Goal: Task Accomplishment & Management: Manage account settings

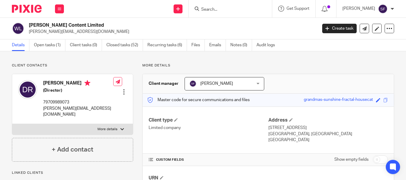
click at [233, 10] on input "Search" at bounding box center [226, 9] width 53 height 5
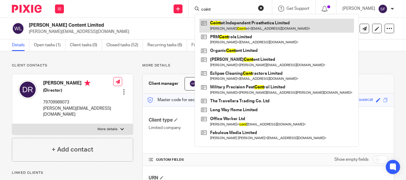
type input "coint"
click at [240, 22] on link at bounding box center [276, 26] width 154 height 14
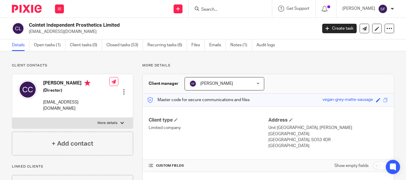
click at [245, 10] on input "Search" at bounding box center [226, 9] width 53 height 5
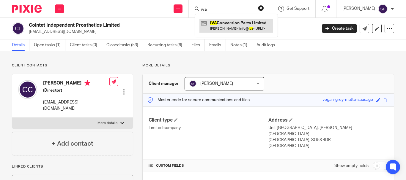
type input "iva"
click at [249, 24] on link at bounding box center [236, 26] width 74 height 14
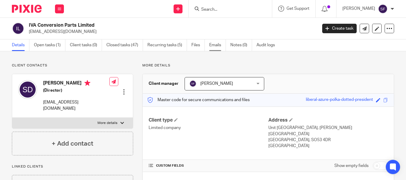
click at [215, 44] on link "Emails" at bounding box center [217, 45] width 17 height 12
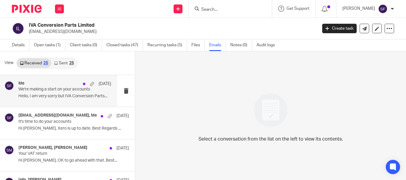
click at [60, 101] on div "Me 10 Sep We're making a start on your accounts Hello, I am very sorry but IVA …" at bounding box center [64, 91] width 93 height 20
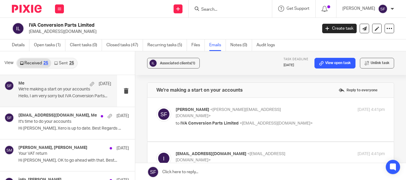
click at [295, 106] on label at bounding box center [270, 120] width 246 height 44
click at [156, 107] on input "checkbox" at bounding box center [156, 107] width 0 height 0
checkbox input "true"
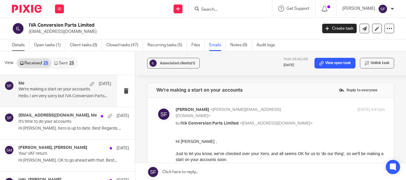
click at [19, 47] on link "Details" at bounding box center [21, 45] width 18 height 12
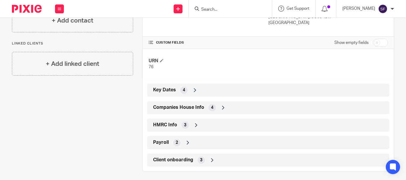
scroll to position [126, 0]
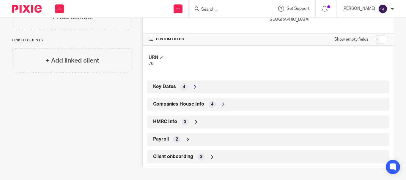
click at [175, 139] on span "2" at bounding box center [176, 140] width 2 height 6
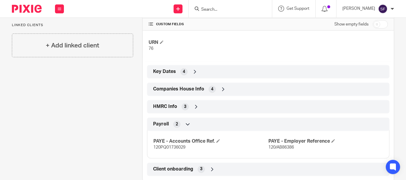
scroll to position [154, 0]
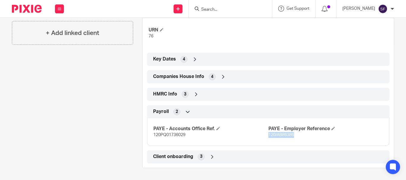
drag, startPoint x: 265, startPoint y: 136, endPoint x: 290, endPoint y: 135, distance: 25.5
click at [290, 135] on span "120/AB86386" at bounding box center [281, 135] width 26 height 4
copy span "120/AB86386"
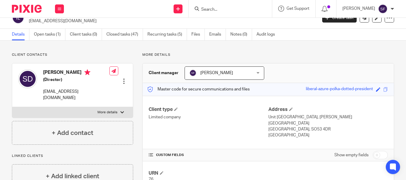
scroll to position [0, 0]
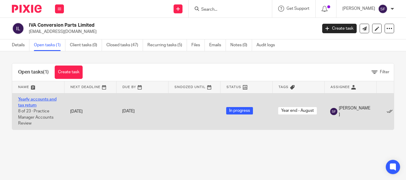
click at [35, 99] on link "Yearly accounts and tax return" at bounding box center [37, 102] width 38 height 10
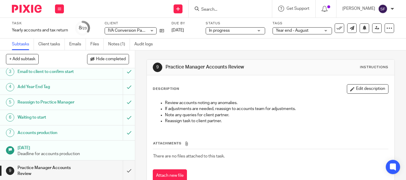
scroll to position [59, 0]
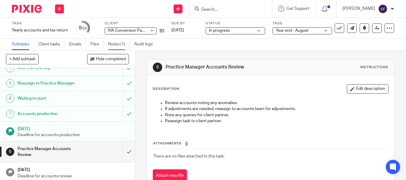
click at [113, 46] on link "Notes (1)" at bounding box center [119, 45] width 22 height 12
